Goal: Transaction & Acquisition: Purchase product/service

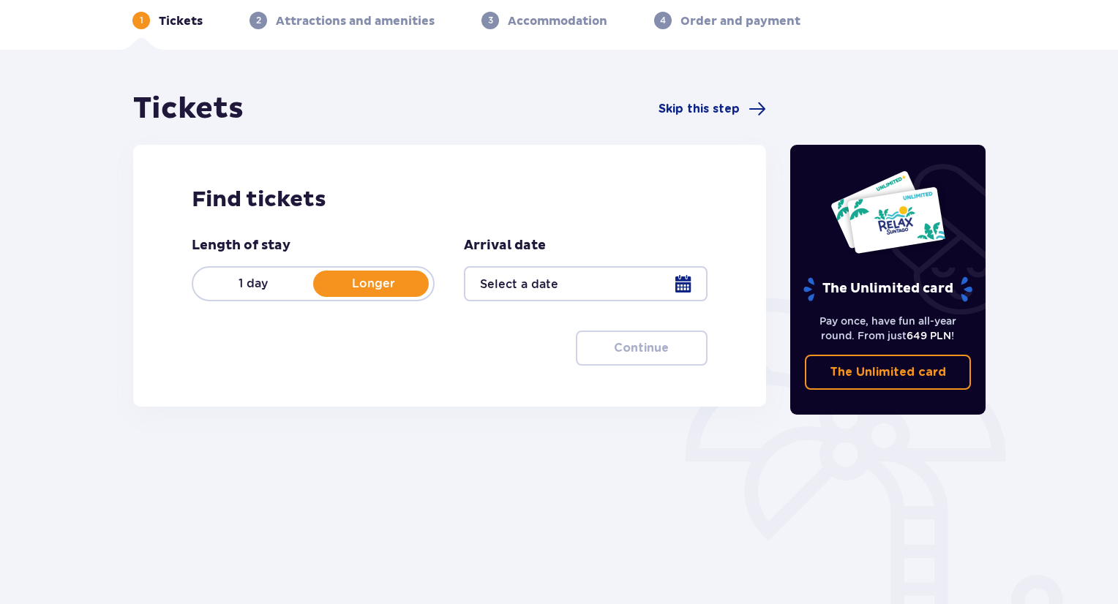
scroll to position [141, 0]
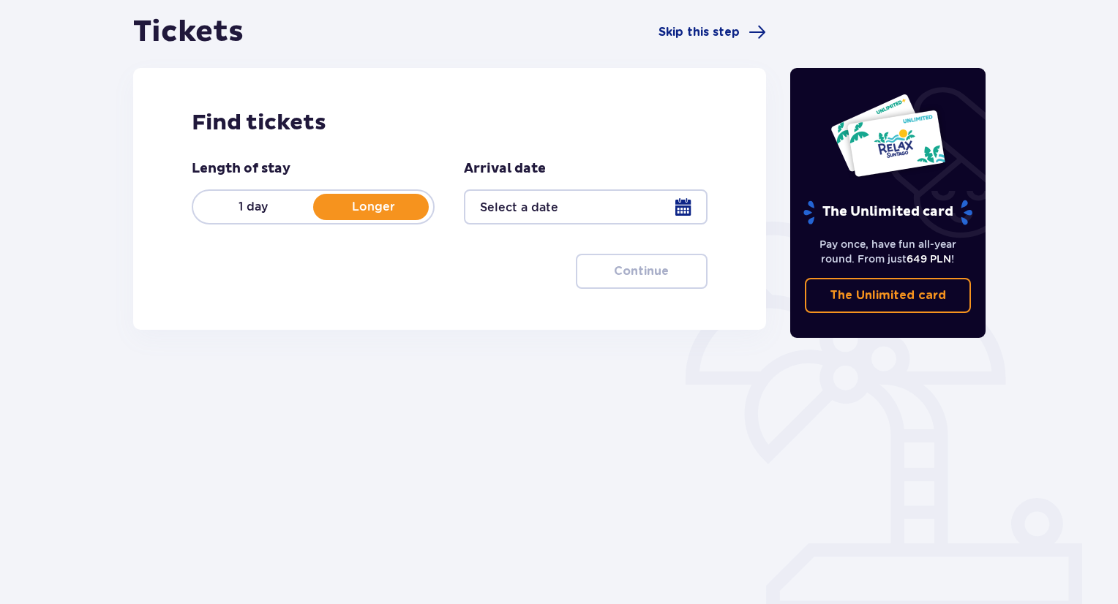
click at [584, 197] on div at bounding box center [585, 206] width 243 height 35
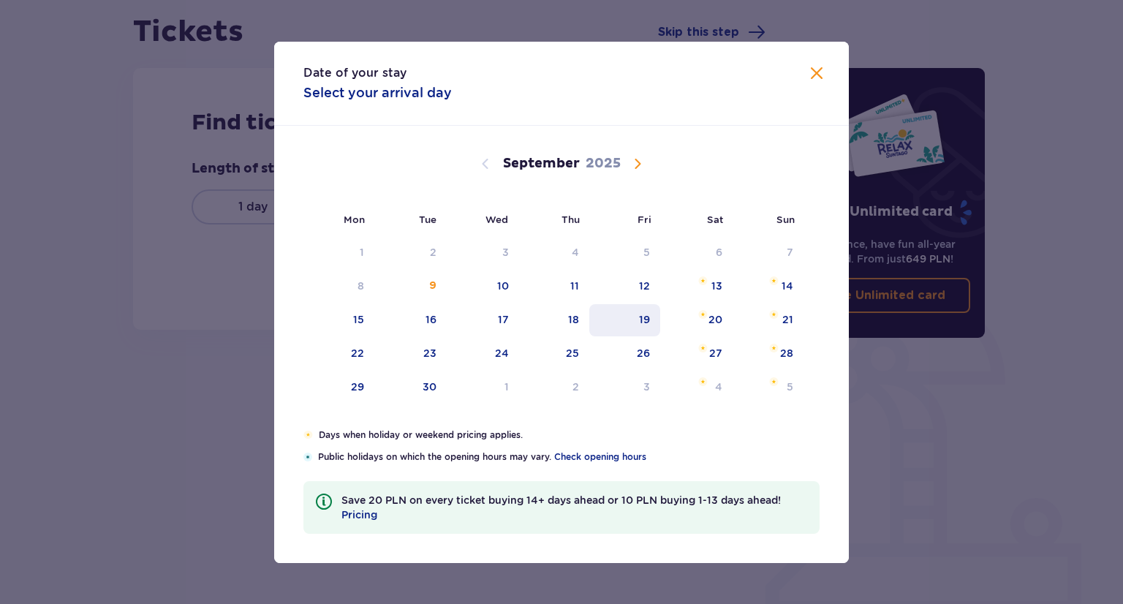
click at [640, 310] on div "19" at bounding box center [625, 320] width 71 height 32
click at [819, 75] on span at bounding box center [817, 74] width 18 height 18
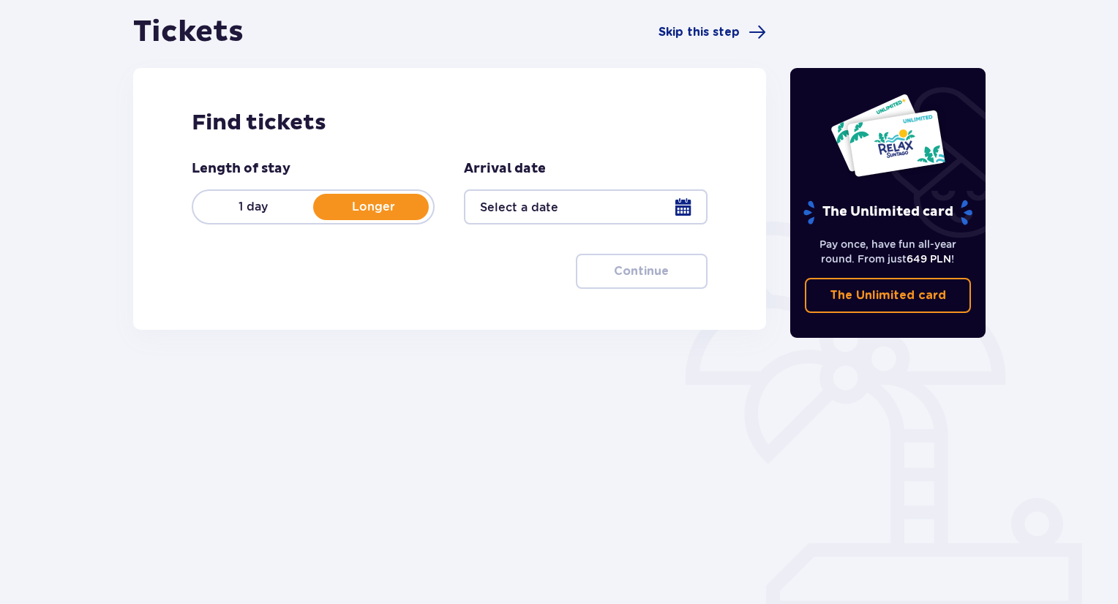
click at [592, 215] on div at bounding box center [585, 206] width 243 height 35
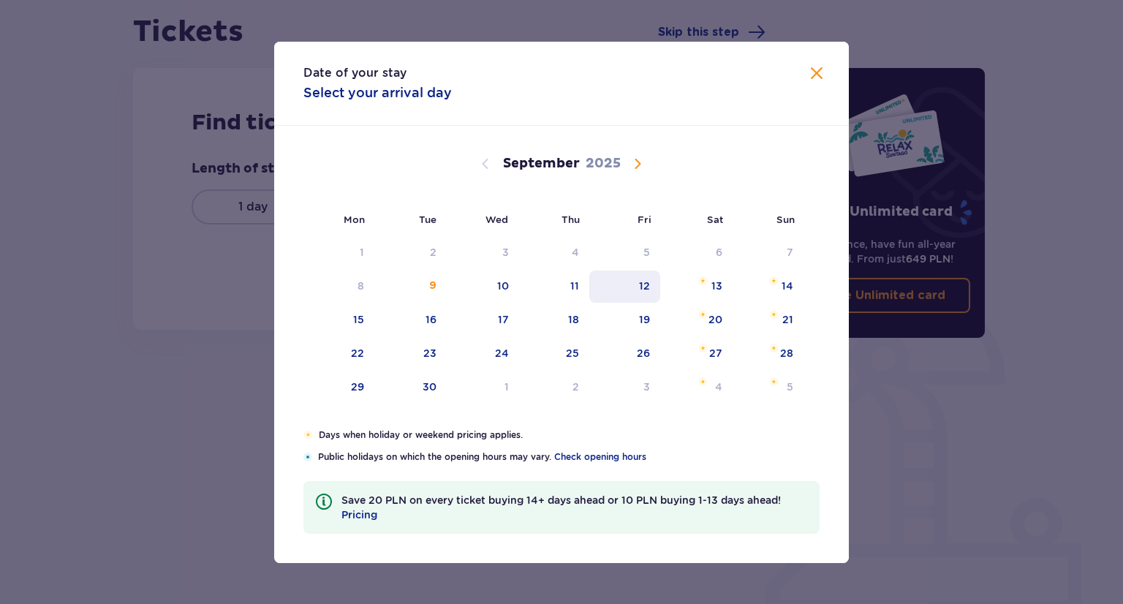
click at [652, 295] on div "12" at bounding box center [625, 287] width 71 height 32
click at [440, 282] on div "9" at bounding box center [410, 287] width 72 height 32
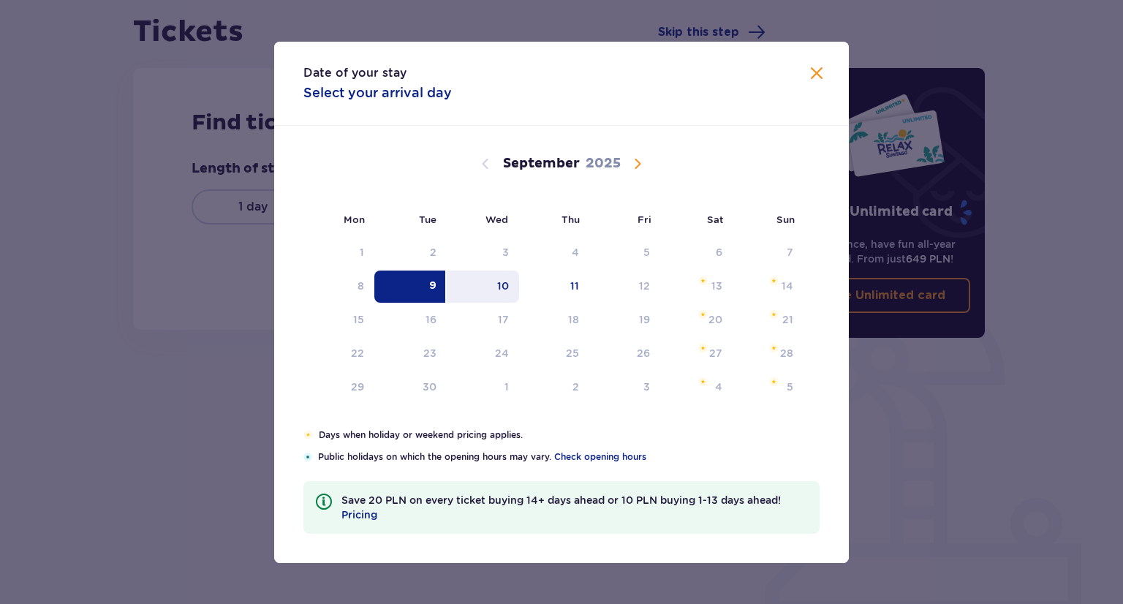
click at [486, 284] on div "10" at bounding box center [483, 287] width 72 height 32
type input "[DATE] - [DATE]"
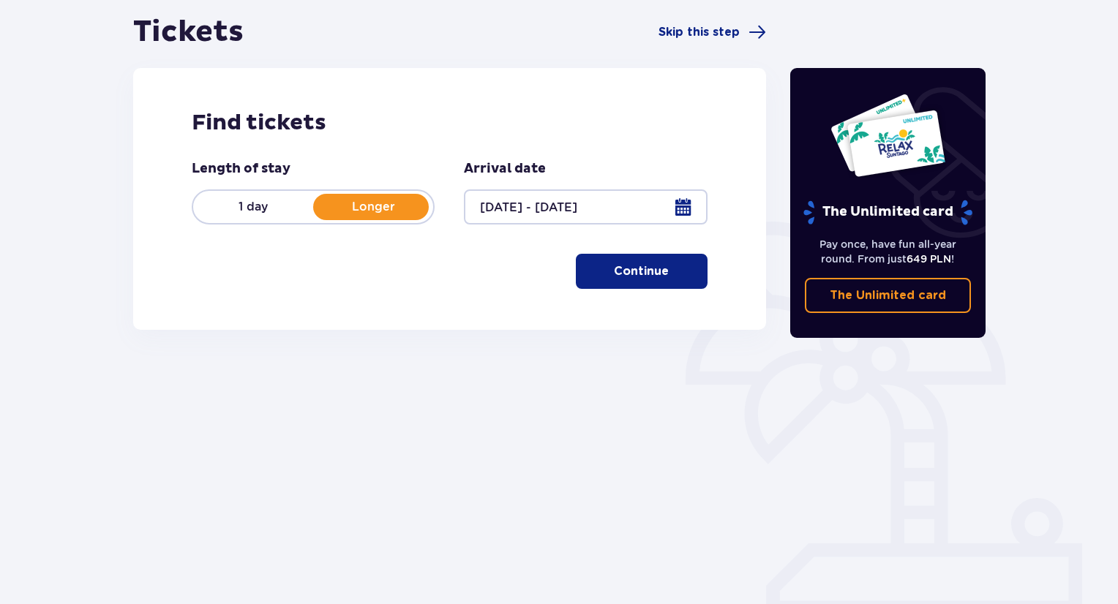
click at [631, 274] on p "Continue" at bounding box center [641, 271] width 55 height 16
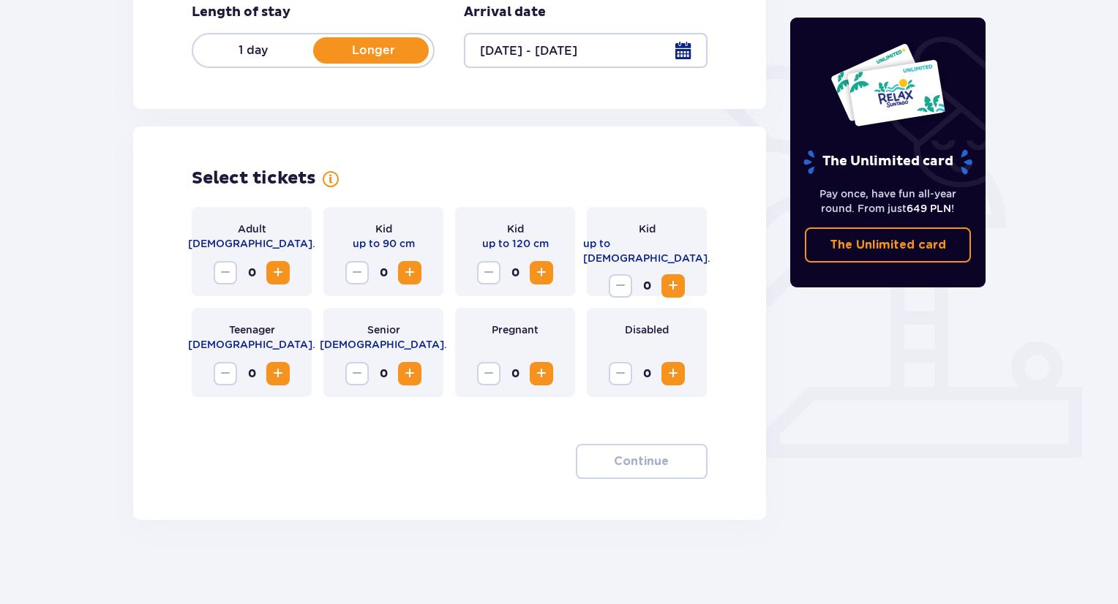
scroll to position [301, 0]
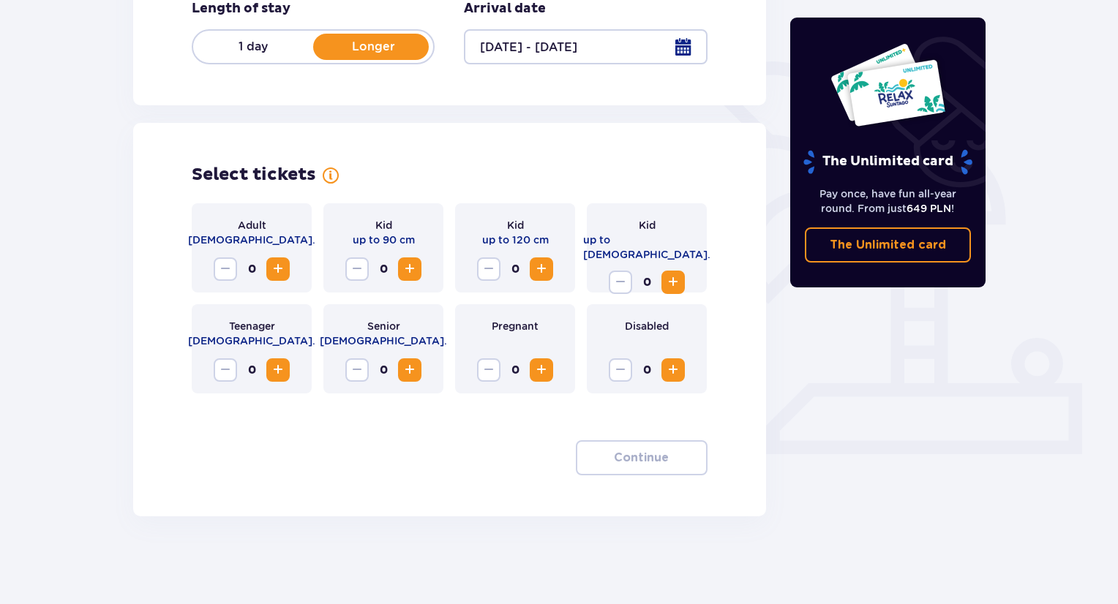
click at [287, 282] on div "Adult [DEMOGRAPHIC_DATA]. 0" at bounding box center [252, 247] width 120 height 89
click at [284, 276] on span "Increase" at bounding box center [278, 269] width 18 height 18
click at [652, 460] on p "Continue" at bounding box center [641, 458] width 55 height 16
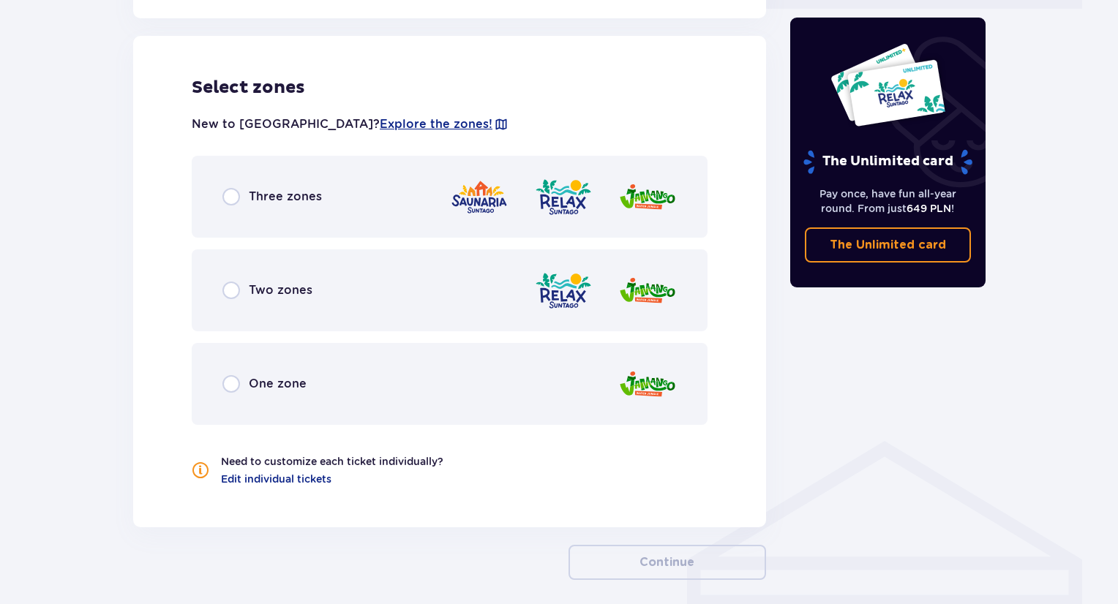
scroll to position [748, 0]
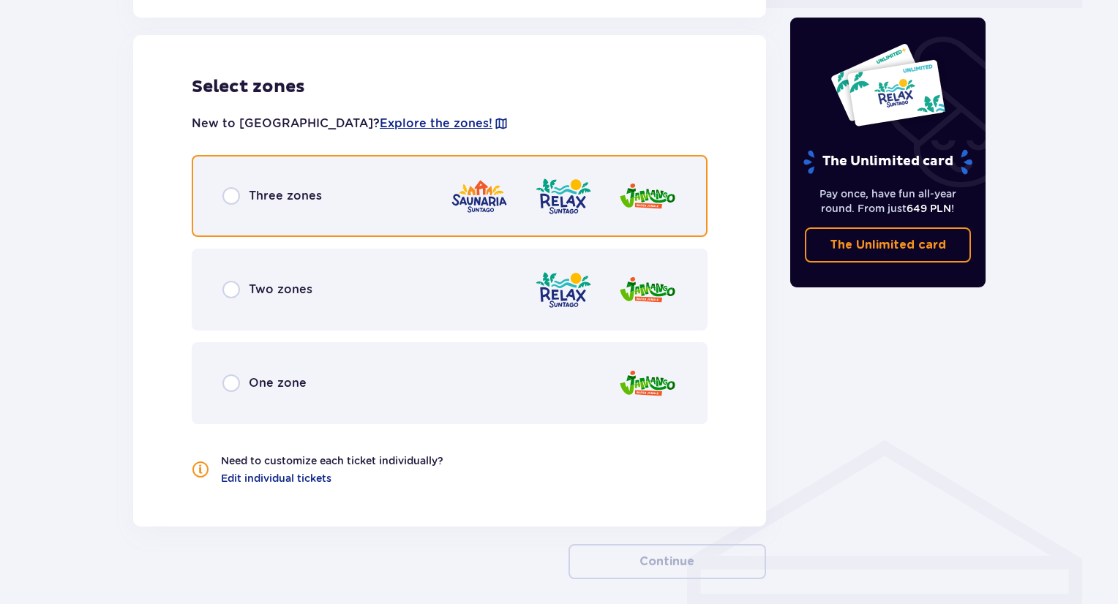
click at [230, 194] on input "radio" at bounding box center [231, 196] width 18 height 18
radio input "true"
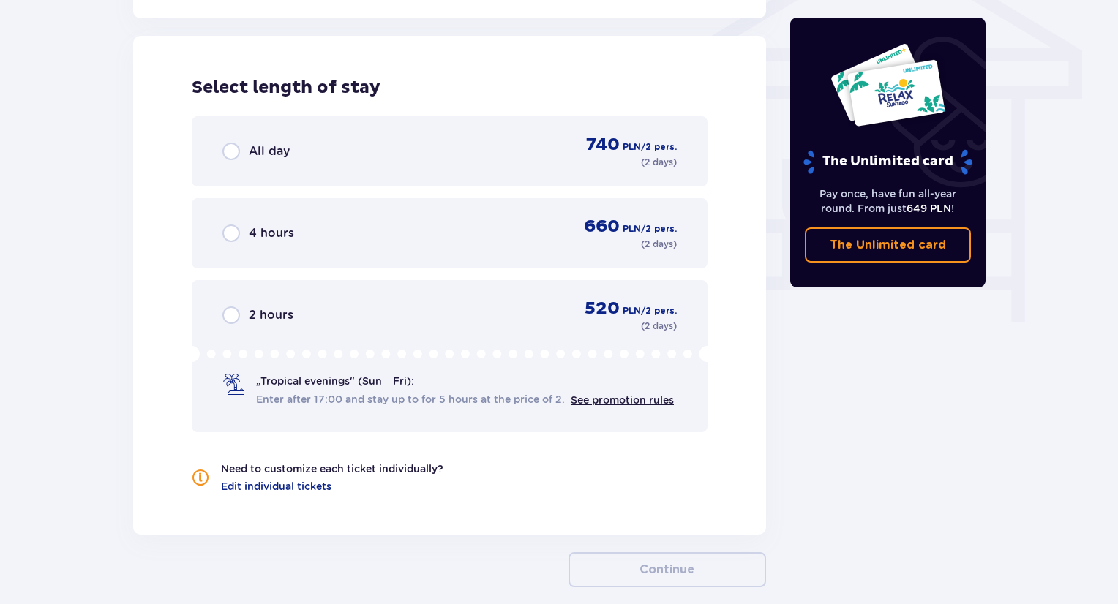
scroll to position [1257, 0]
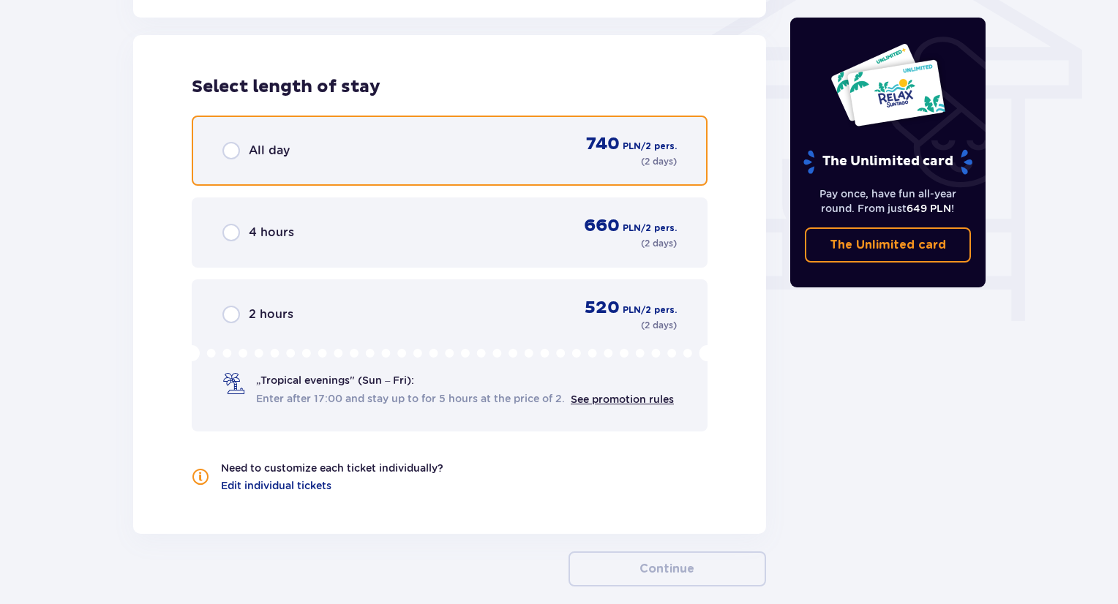
click at [233, 153] on input "radio" at bounding box center [231, 151] width 18 height 18
radio input "true"
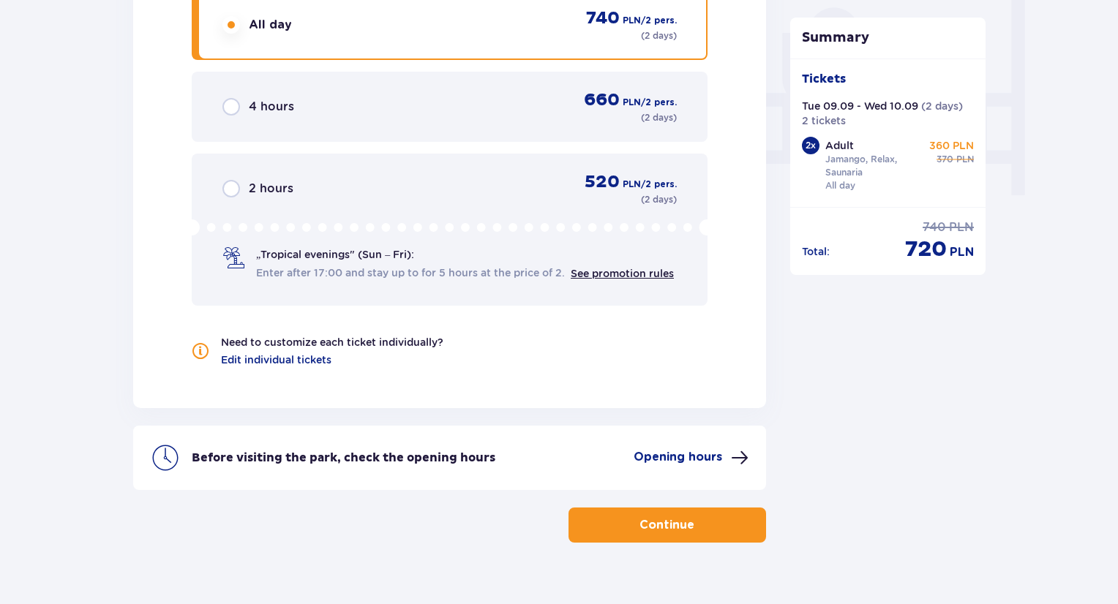
scroll to position [1334, 0]
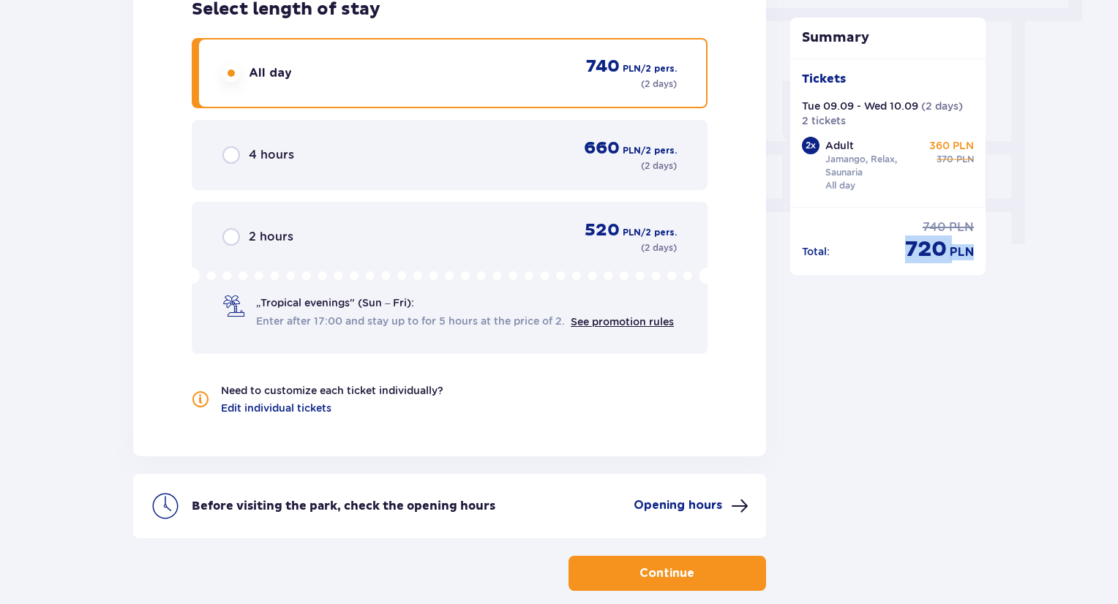
drag, startPoint x: 902, startPoint y: 249, endPoint x: 977, endPoint y: 254, distance: 75.5
click at [977, 254] on div "Total : 740 PLN 720 PLN" at bounding box center [888, 235] width 196 height 56
